Goal: Download file/media: Download file/media

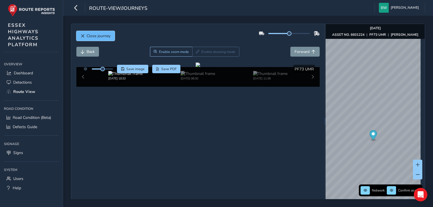
click at [84, 35] on span "Close journey" at bounding box center [83, 36] width 4 height 4
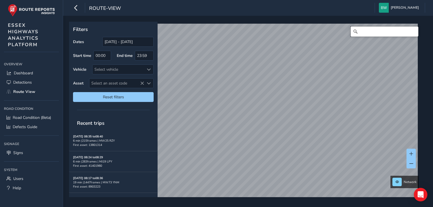
click at [387, 35] on input "Search" at bounding box center [385, 31] width 68 height 10
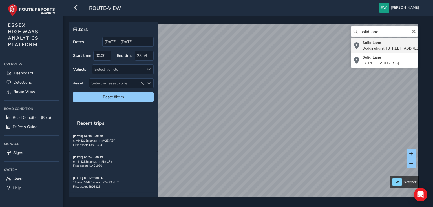
type input "[STREET_ADDRESS]"
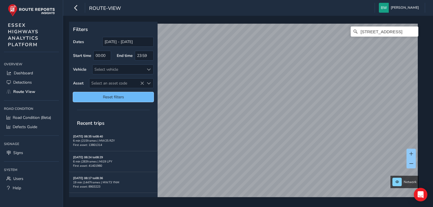
click at [126, 94] on span "Reset filters" at bounding box center [113, 96] width 72 height 5
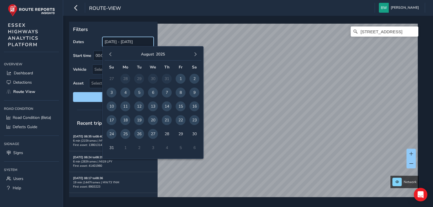
click at [118, 43] on input "[DATE] - [DATE]" at bounding box center [127, 42] width 51 height 10
click at [109, 53] on span "button" at bounding box center [111, 54] width 4 height 4
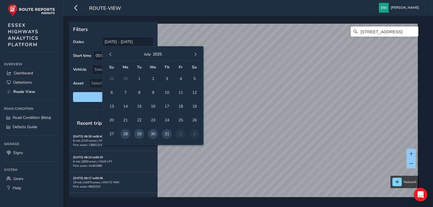
click at [109, 53] on span "button" at bounding box center [111, 54] width 4 height 4
click at [111, 54] on span "button" at bounding box center [111, 54] width 4 height 4
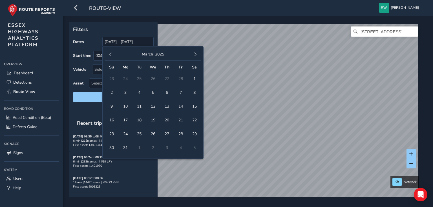
click at [111, 54] on span "button" at bounding box center [111, 54] width 4 height 4
drag, startPoint x: 152, startPoint y: 78, endPoint x: 177, endPoint y: 74, distance: 25.1
click at [152, 78] on span "1" at bounding box center [153, 79] width 10 height 10
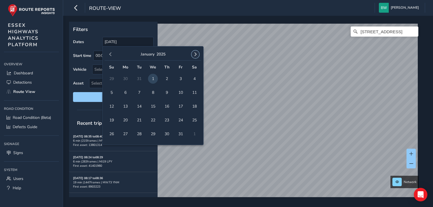
click at [196, 54] on span "button" at bounding box center [195, 54] width 4 height 4
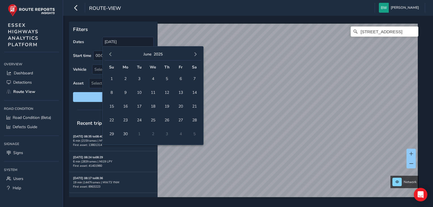
click at [196, 54] on span "button" at bounding box center [195, 54] width 4 height 4
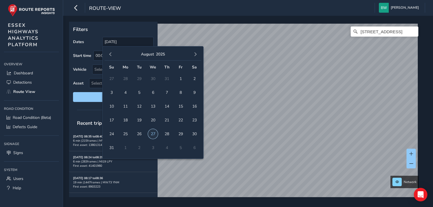
click at [154, 132] on span "27" at bounding box center [153, 134] width 10 height 10
type input "[DATE] - [DATE]"
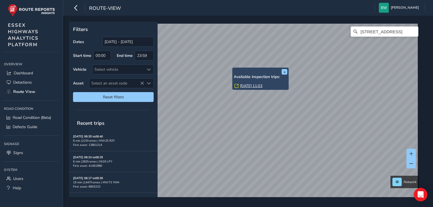
click at [249, 84] on link "[DATE] 11:03" at bounding box center [251, 85] width 23 height 5
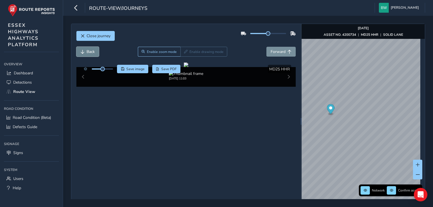
click at [90, 51] on span "Back" at bounding box center [91, 51] width 8 height 5
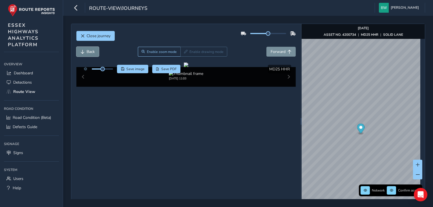
click at [94, 51] on span "Back" at bounding box center [91, 51] width 8 height 5
click at [273, 49] on span "Forward" at bounding box center [278, 51] width 15 height 5
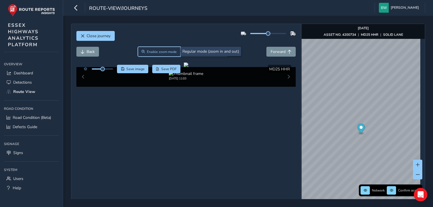
drag, startPoint x: 155, startPoint y: 48, endPoint x: 198, endPoint y: 87, distance: 57.7
click at [155, 48] on button "Enable zoom mode" at bounding box center [159, 52] width 43 height 10
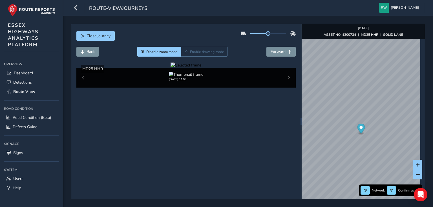
click at [201, 68] on div at bounding box center [186, 65] width 31 height 5
click at [228, 114] on img at bounding box center [162, 148] width 812 height 457
click at [87, 48] on button "Back" at bounding box center [87, 52] width 23 height 10
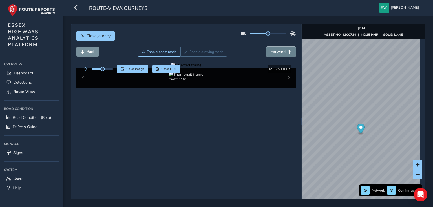
click at [272, 50] on span "Forward" at bounding box center [278, 51] width 15 height 5
click at [272, 51] on span "Forward" at bounding box center [278, 51] width 15 height 5
click at [94, 52] on span "Back" at bounding box center [91, 51] width 8 height 5
click at [87, 51] on span "Back" at bounding box center [91, 51] width 8 height 5
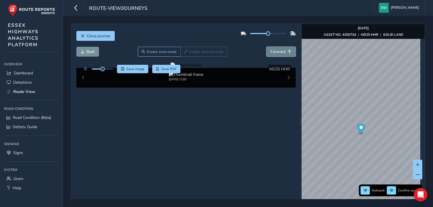
click at [275, 52] on span "Forward" at bounding box center [278, 51] width 15 height 5
click at [93, 50] on span "Back" at bounding box center [91, 51] width 8 height 5
drag, startPoint x: 103, startPoint y: 69, endPoint x: 100, endPoint y: 67, distance: 3.9
click at [100, 67] on span at bounding box center [100, 69] width 5 height 5
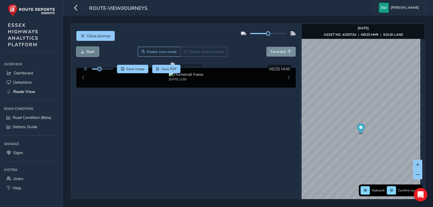
click at [88, 50] on span "Back" at bounding box center [91, 51] width 8 height 5
click at [280, 49] on span "Forward" at bounding box center [278, 51] width 15 height 5
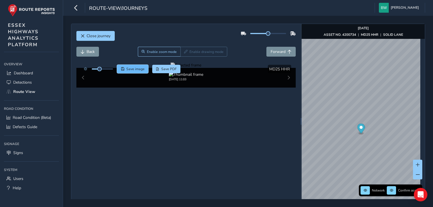
click at [129, 68] on span "Save image" at bounding box center [135, 69] width 18 height 5
click at [282, 52] on span "Forward" at bounding box center [278, 51] width 15 height 5
click at [88, 47] on button "Back" at bounding box center [87, 52] width 23 height 10
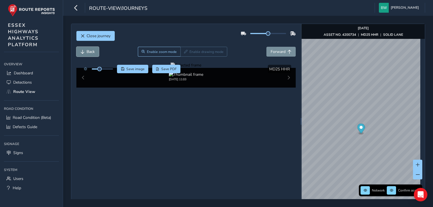
click at [88, 47] on button "Back" at bounding box center [87, 52] width 23 height 10
click at [89, 47] on button "Back" at bounding box center [87, 52] width 23 height 10
click at [83, 50] on span "Back" at bounding box center [83, 52] width 4 height 4
click at [88, 50] on span "Back" at bounding box center [91, 51] width 8 height 5
click at [284, 50] on button "Forward" at bounding box center [280, 52] width 29 height 10
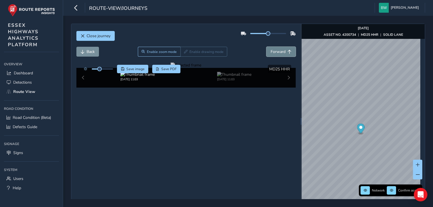
click at [284, 50] on button "Forward" at bounding box center [280, 52] width 29 height 10
click at [137, 68] on span "Save image" at bounding box center [135, 69] width 18 height 5
